Goal: Task Accomplishment & Management: Manage account settings

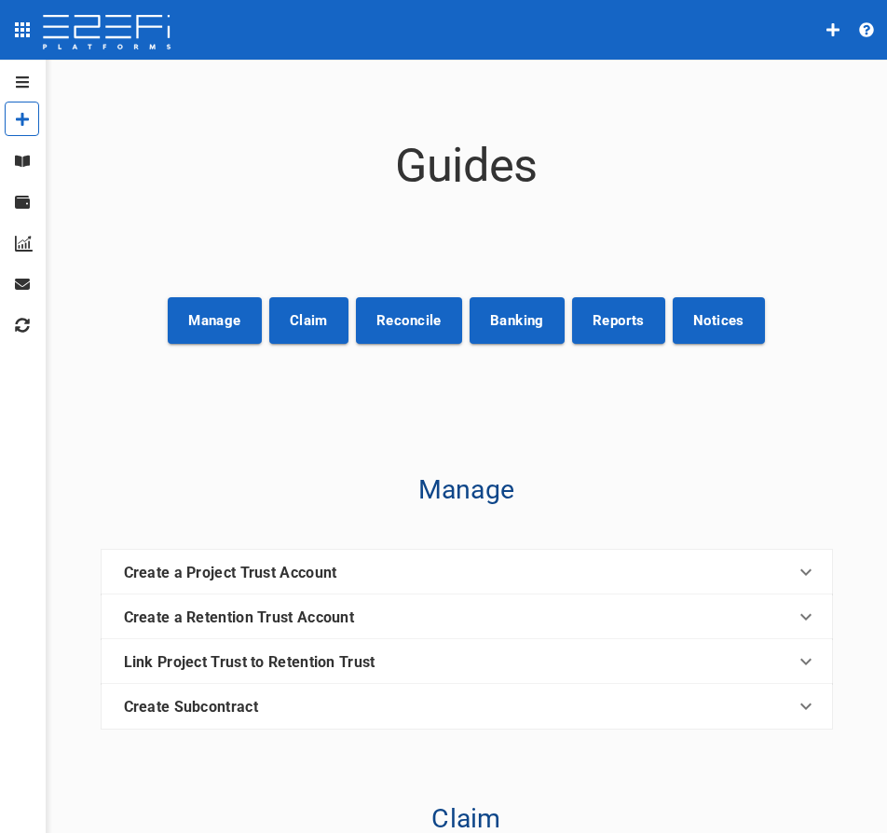
click at [24, 20] on icon "open drawer" at bounding box center [22, 30] width 22 height 22
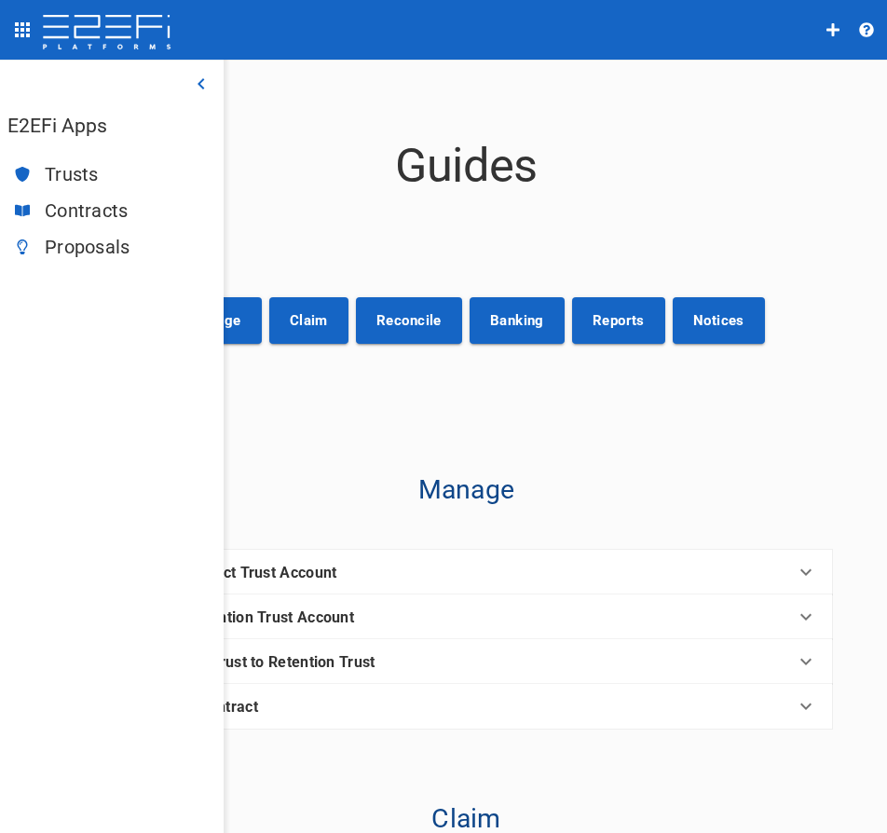
click at [89, 173] on span "Trusts" at bounding box center [127, 174] width 164 height 21
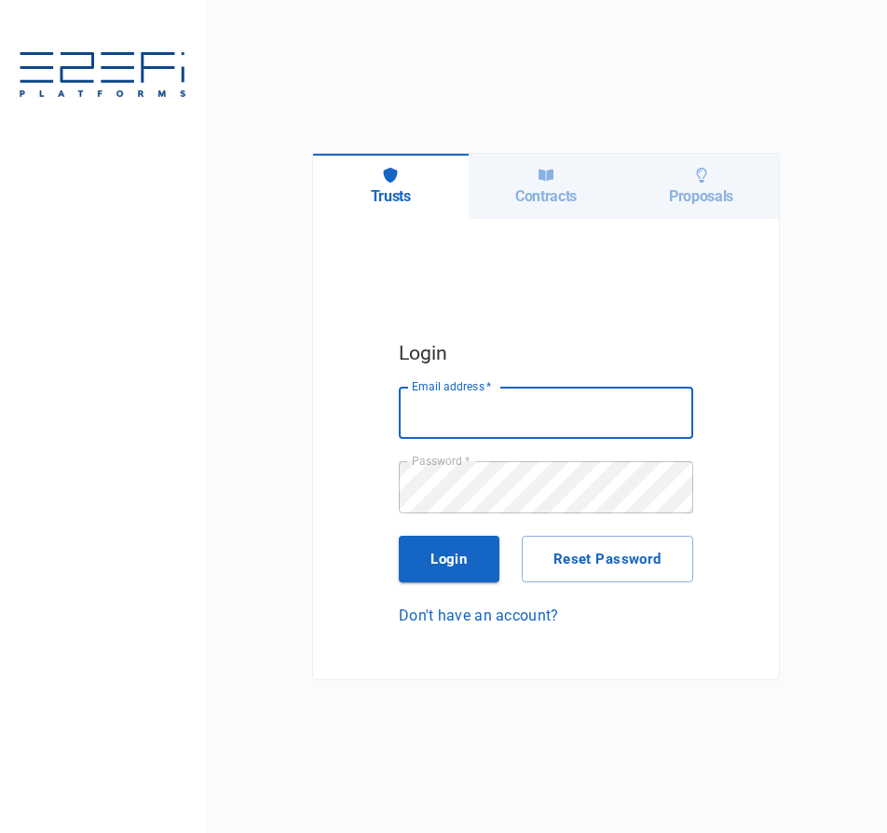
type input "[PERSON_NAME][EMAIL_ADDRESS][DOMAIN_NAME]"
click at [446, 575] on button "Login" at bounding box center [449, 559] width 101 height 47
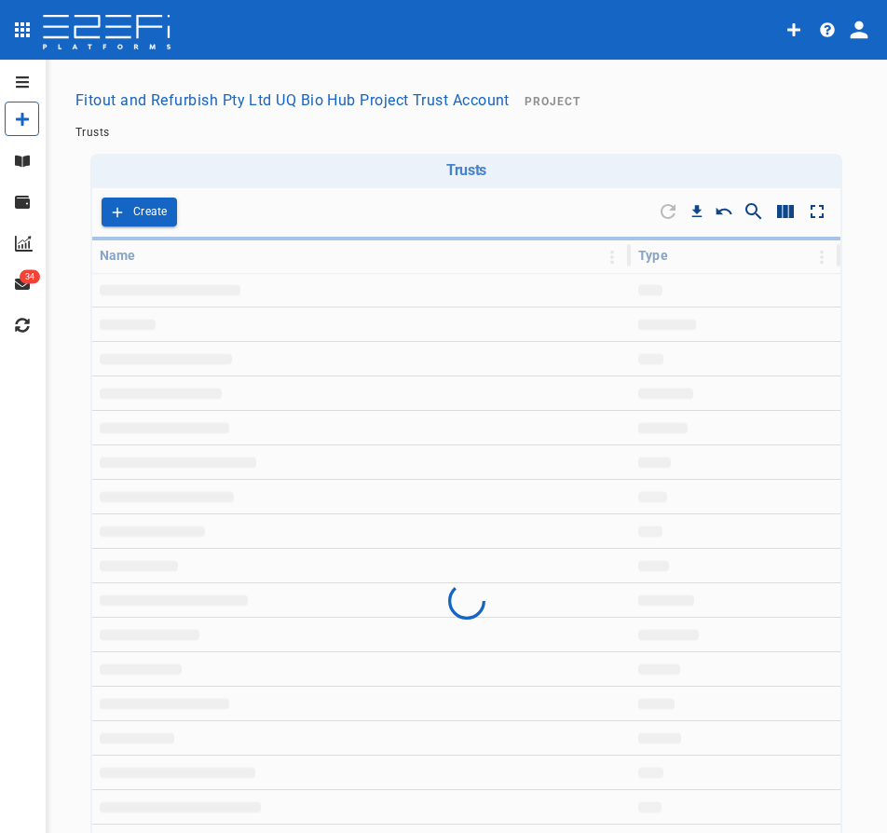
type input "Fitout and Refurbish Pty Ltd UQ Bio Hub Project Trust Account"
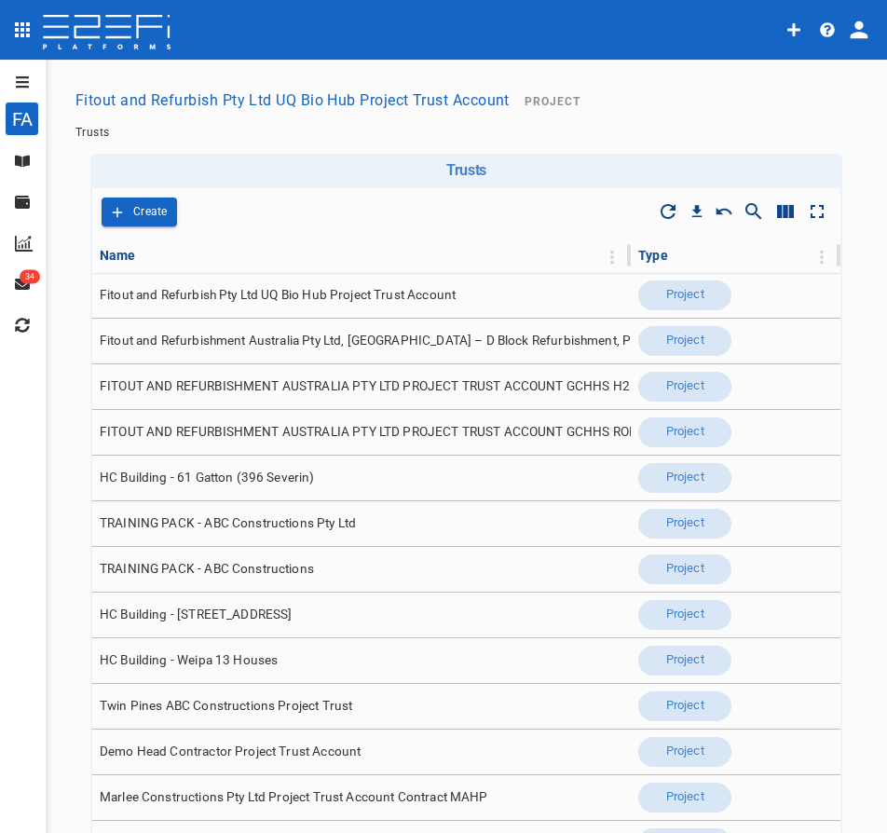
click at [832, 24] on icon "button" at bounding box center [827, 29] width 15 height 15
click at [863, 34] on div at bounding box center [443, 416] width 887 height 833
click at [866, 37] on icon "profile" at bounding box center [860, 30] width 18 height 18
click at [807, 88] on span "Organisation" at bounding box center [804, 81] width 79 height 21
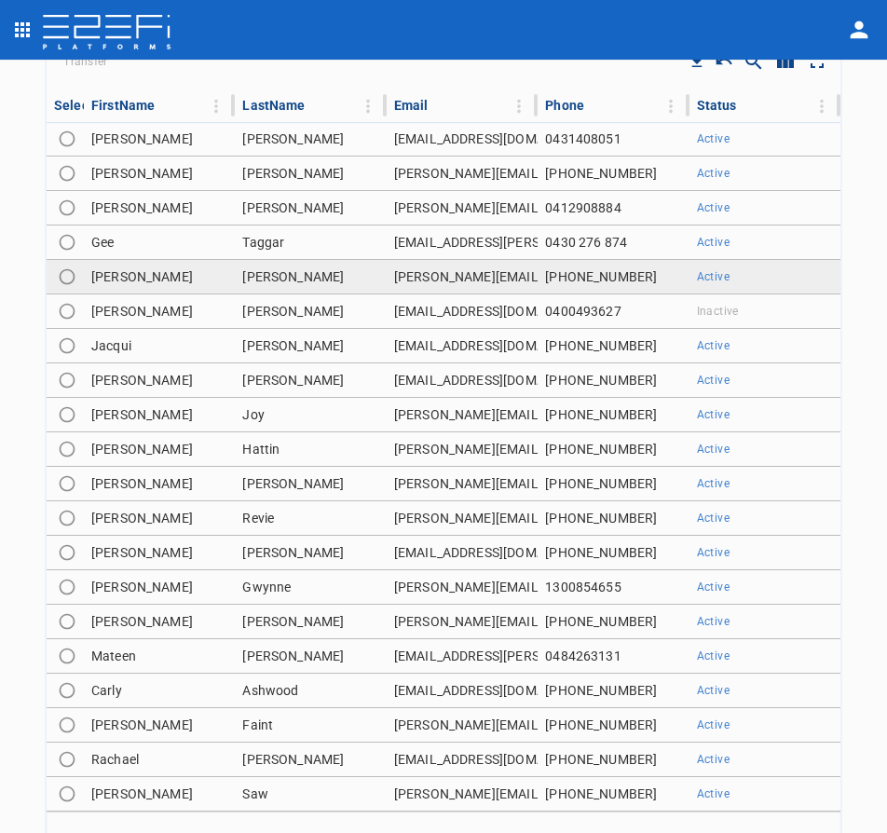
scroll to position [979, 0]
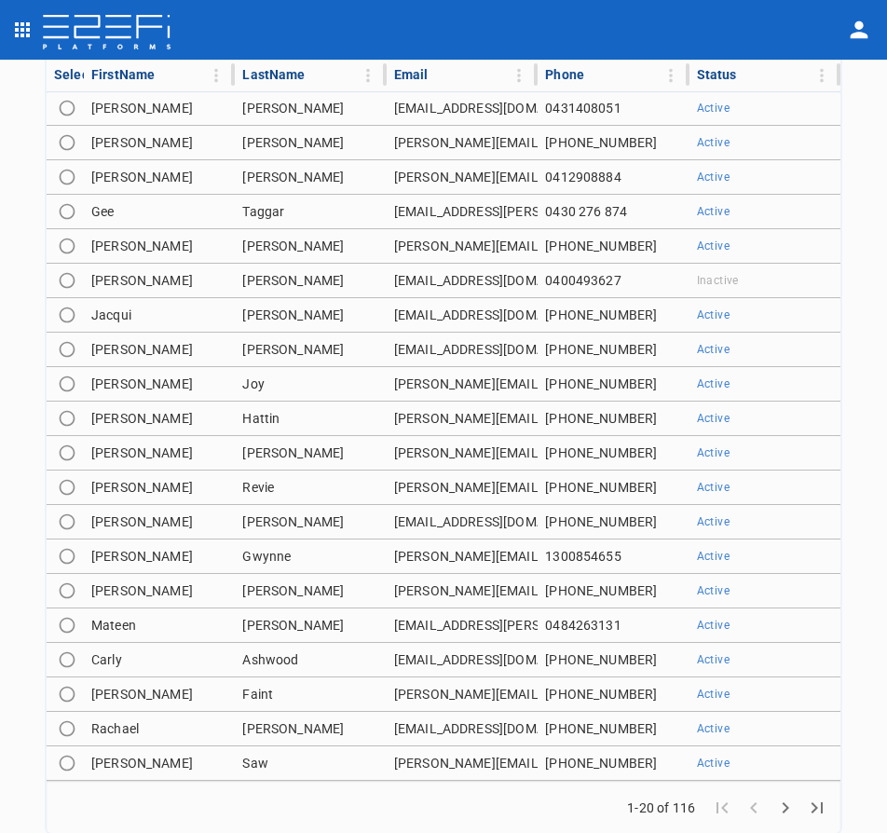
click at [774, 817] on icon "Go to next page" at bounding box center [785, 808] width 22 height 22
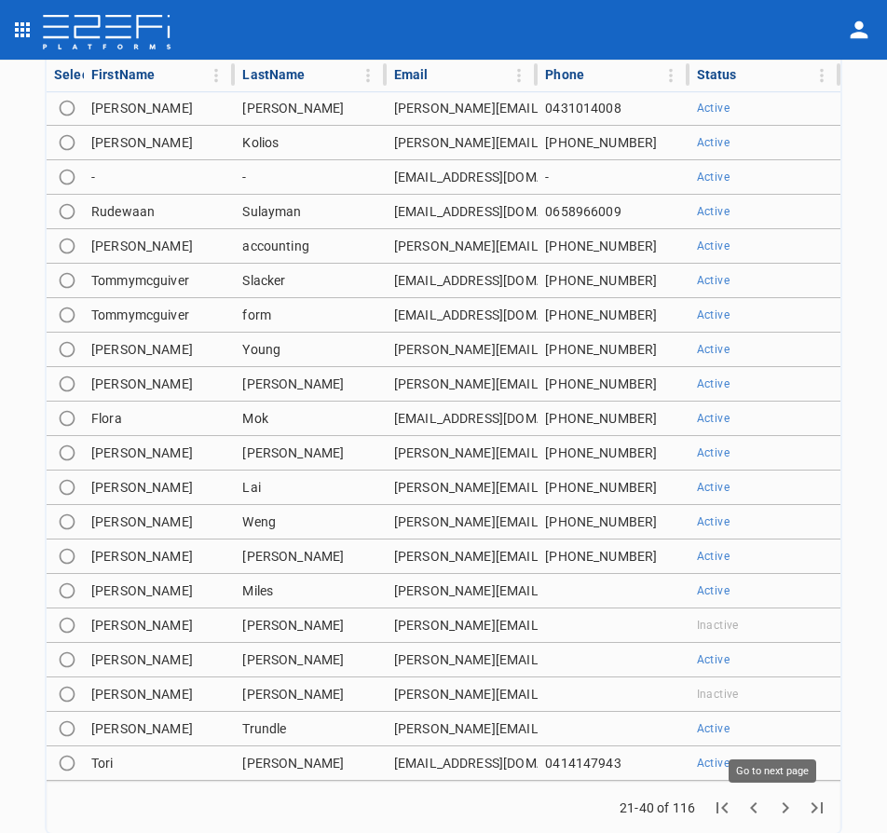
click at [774, 817] on icon "Go to next page" at bounding box center [785, 808] width 22 height 22
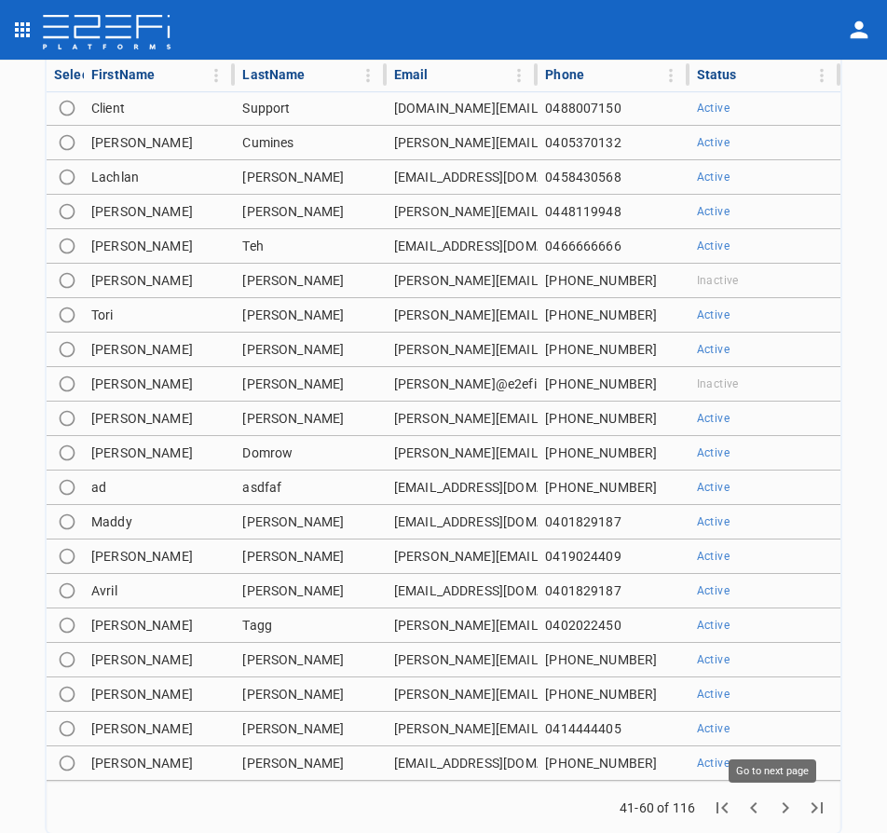
click at [774, 817] on icon "Go to next page" at bounding box center [785, 808] width 22 height 22
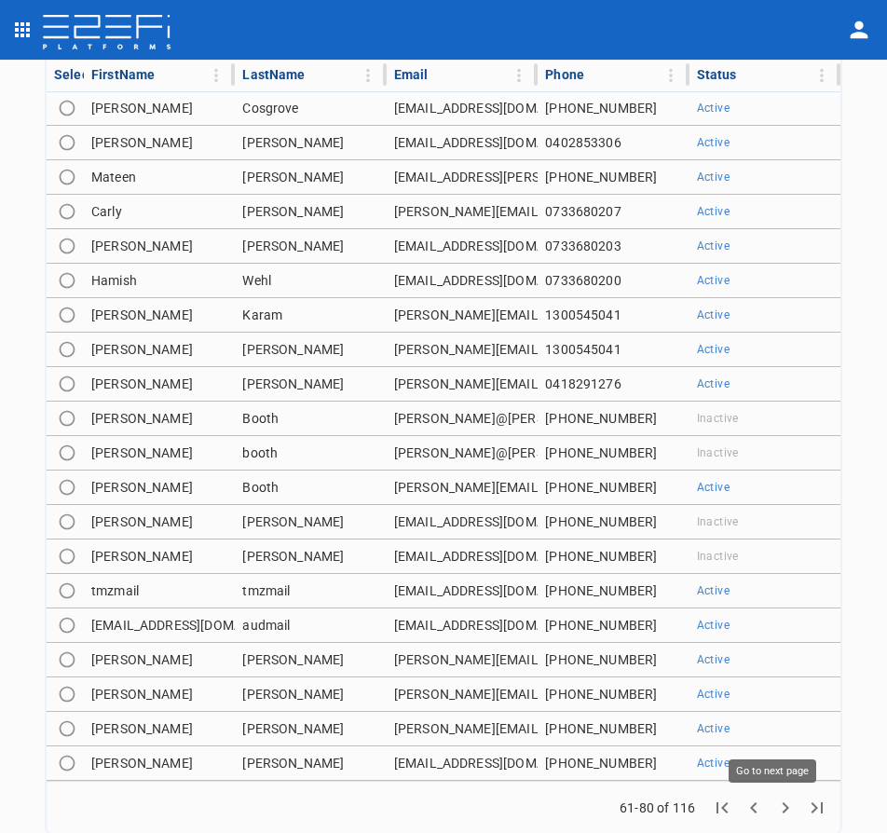
click at [774, 817] on icon "Go to next page" at bounding box center [785, 808] width 22 height 22
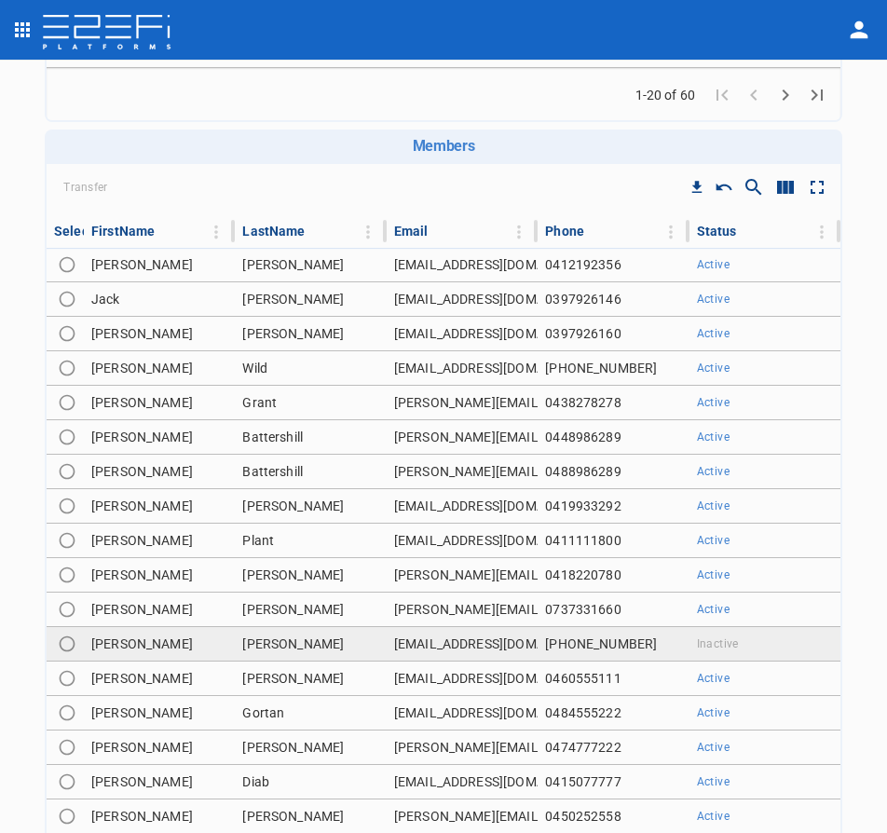
scroll to position [793, 0]
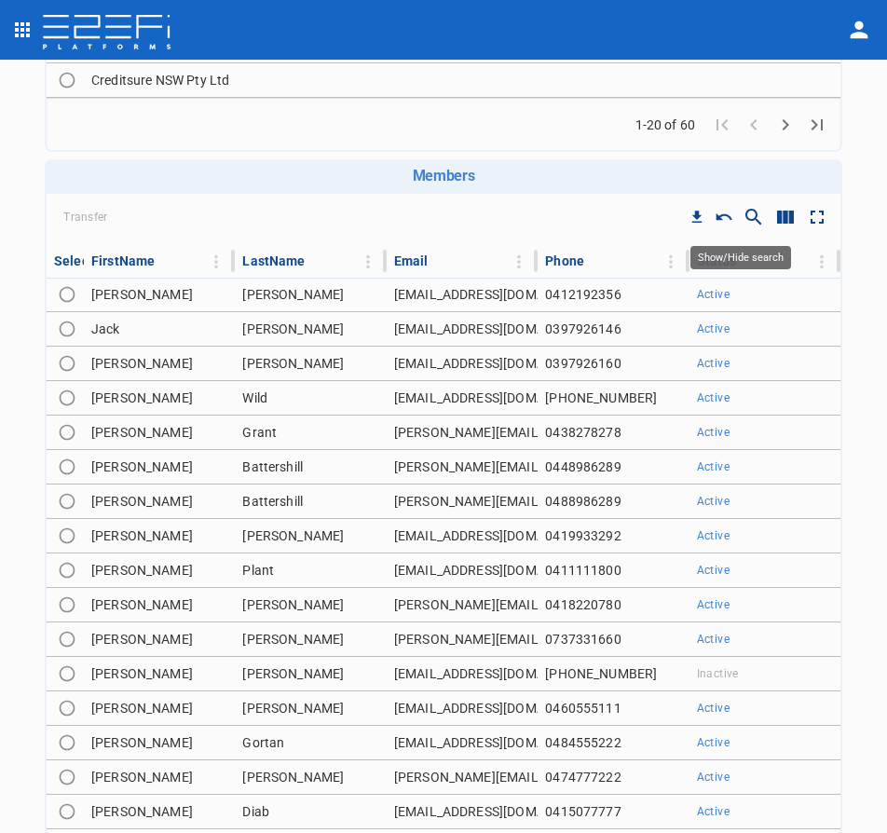
click at [744, 212] on icon "Show/Hide search" at bounding box center [754, 217] width 22 height 22
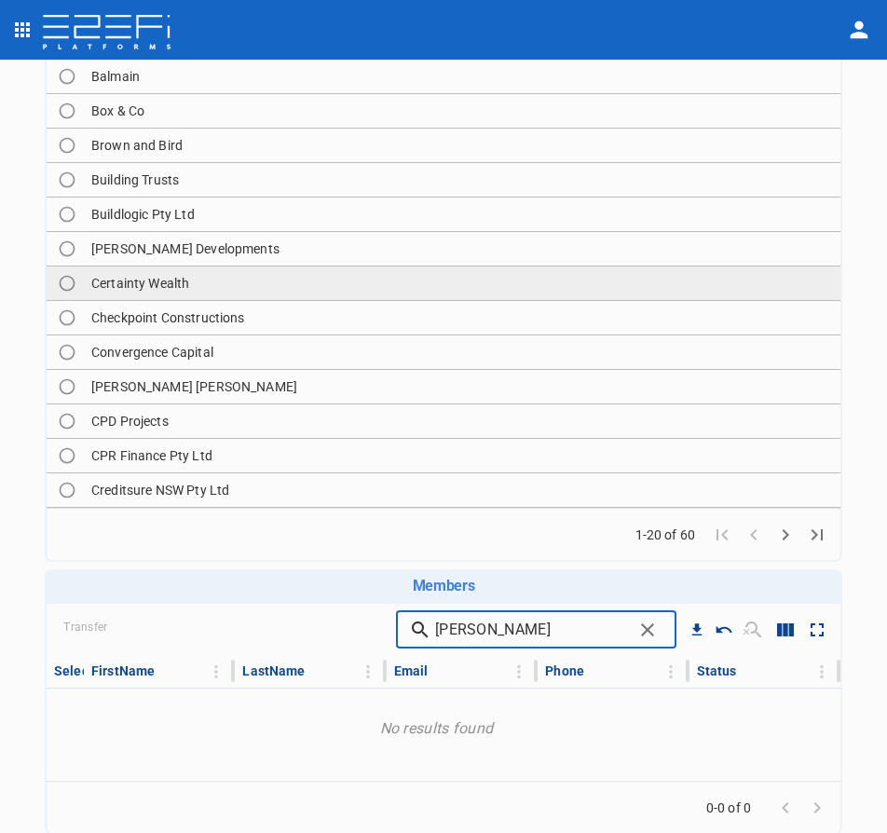
scroll to position [383, 0]
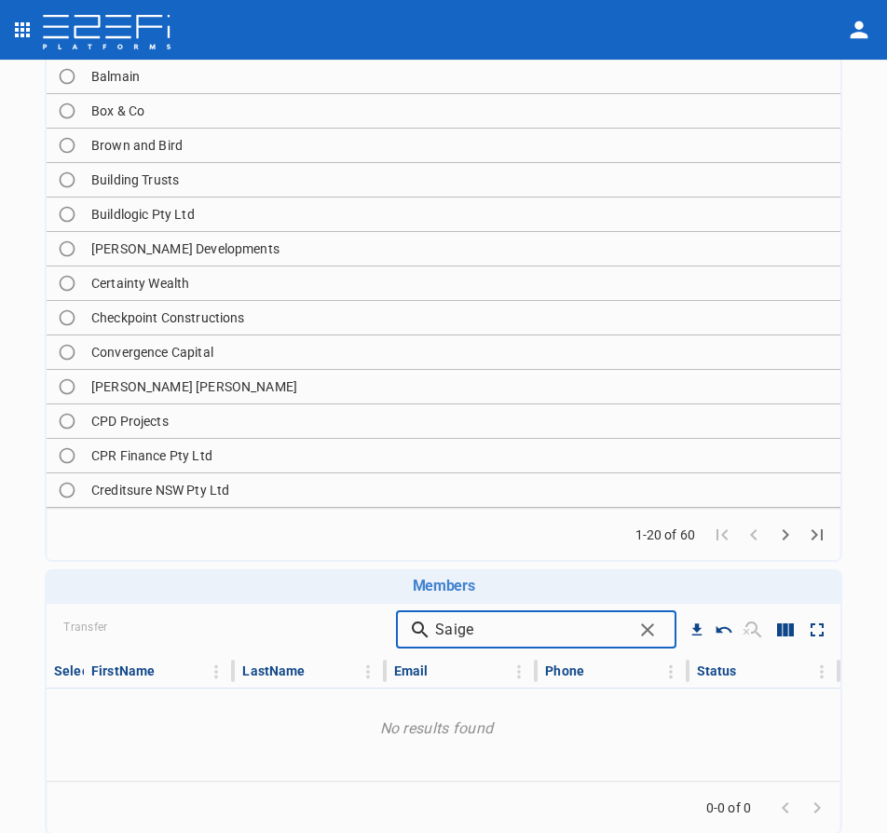
type input "Saige"
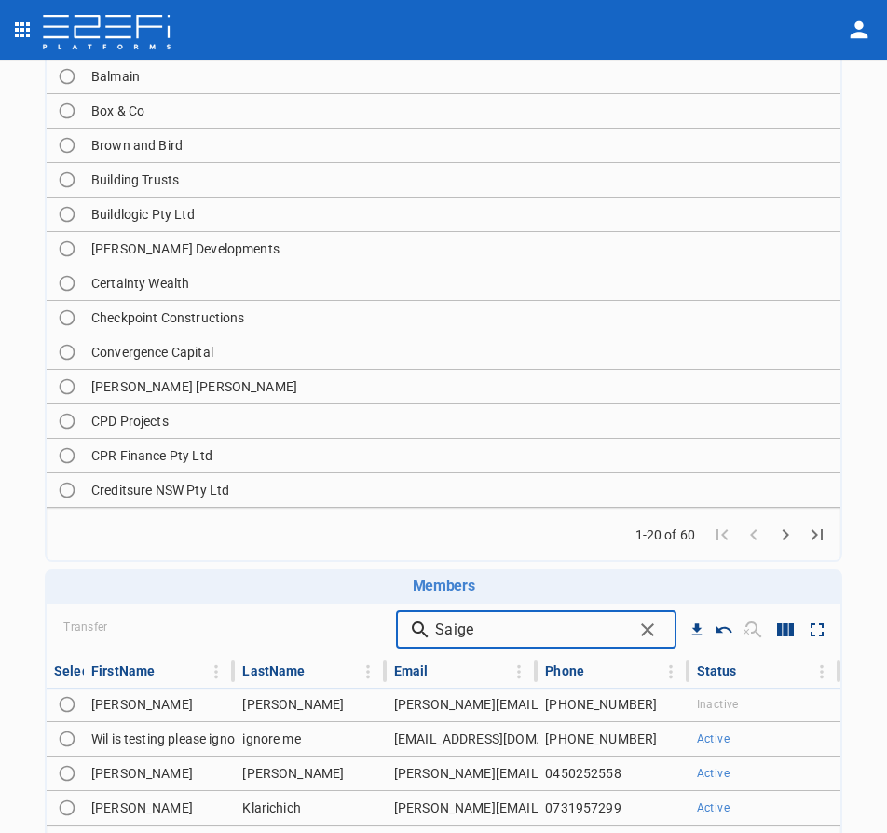
scroll to position [428, 0]
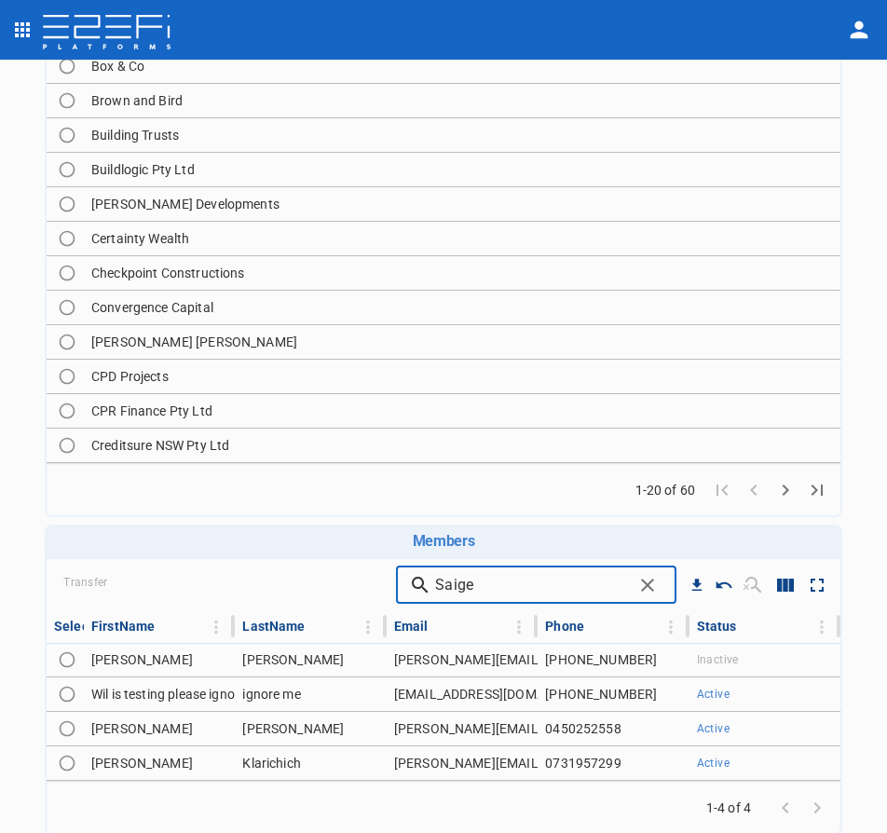
drag, startPoint x: 499, startPoint y: 585, endPoint x: 406, endPoint y: 572, distance: 94.1
click at [406, 572] on div "Transfer Saige ​" at bounding box center [444, 585] width 794 height 52
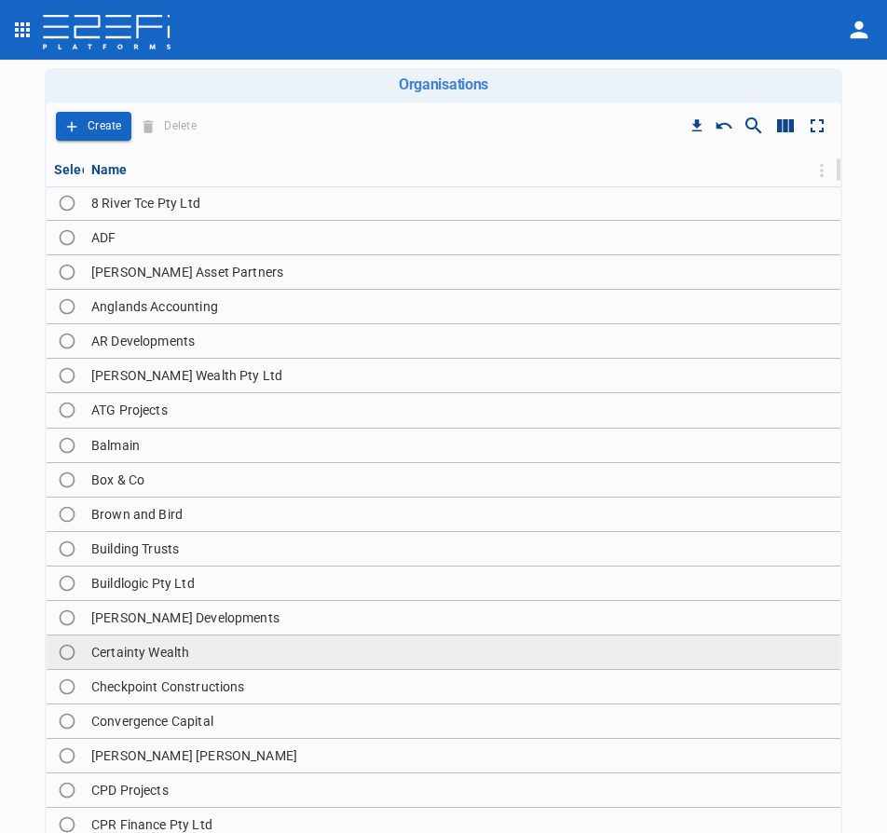
scroll to position [0, 0]
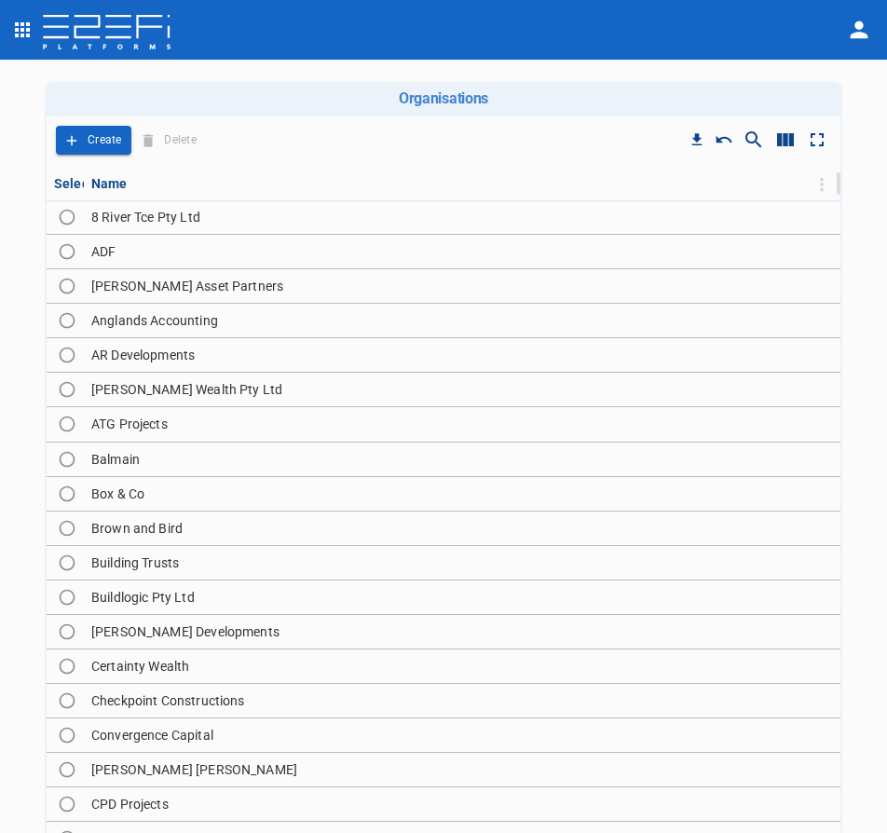
click at [744, 137] on icon "Show/Hide search" at bounding box center [754, 140] width 22 height 22
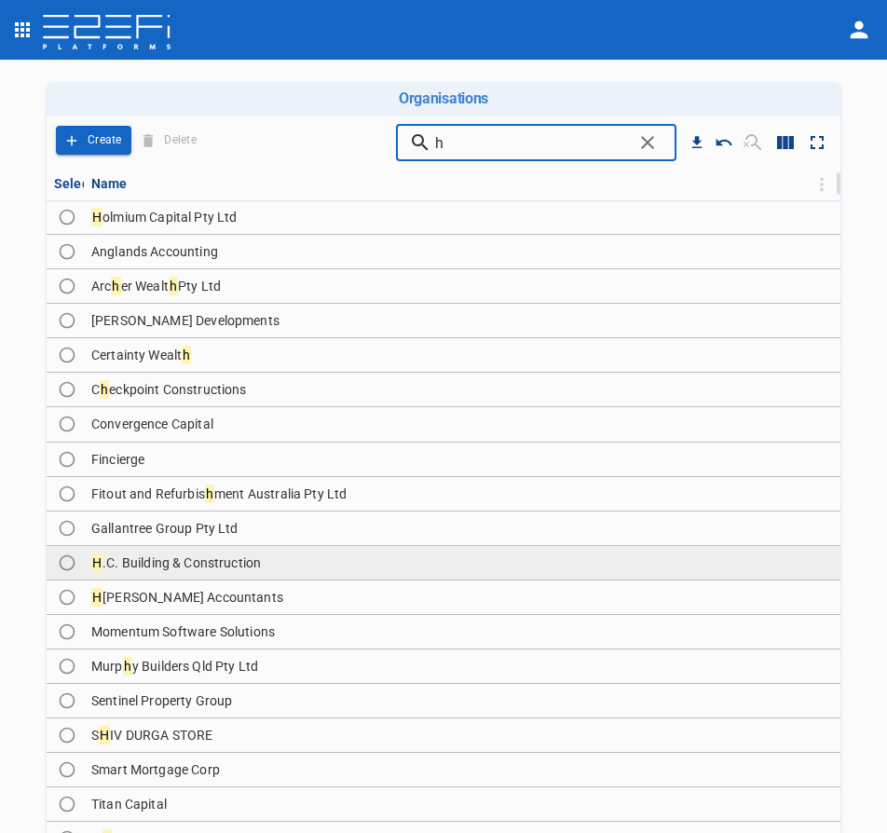
type input "h"
click at [263, 569] on td "H .C. Building & Construction" at bounding box center [462, 563] width 757 height 34
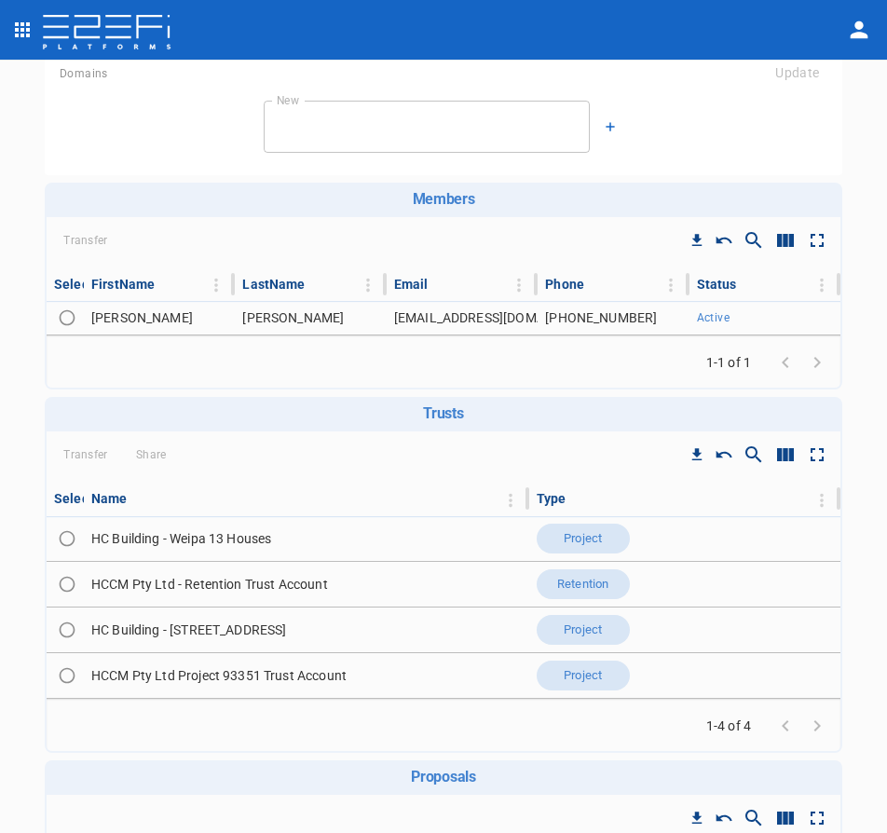
scroll to position [186, 0]
